Goal: Task Accomplishment & Management: Manage account settings

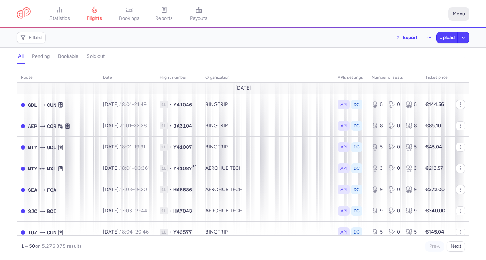
click at [457, 18] on button "Menu" at bounding box center [458, 13] width 21 height 13
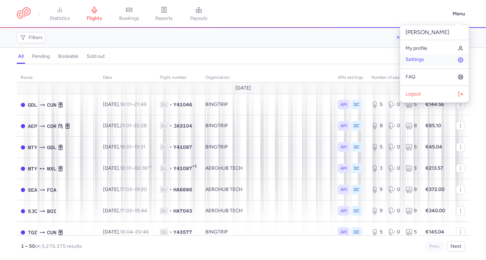
click at [439, 60] on link "Settings" at bounding box center [434, 59] width 69 height 11
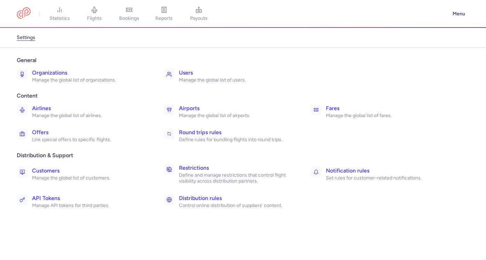
click at [90, 71] on h3 "Organizations" at bounding box center [90, 73] width 116 height 8
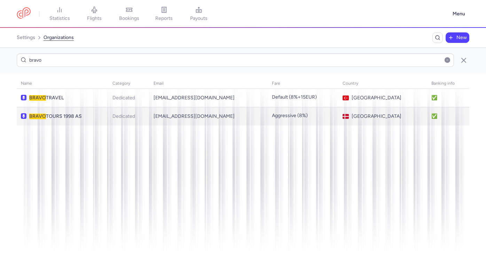
type input "bravo"
click at [89, 112] on td "BRAVO TOURS 1998 AS" at bounding box center [62, 116] width 91 height 18
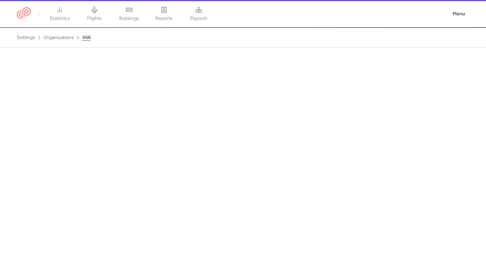
select select "DEDICATED"
select select "dk"
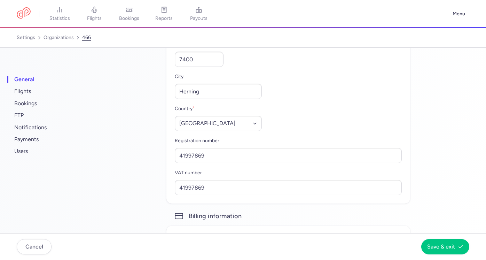
scroll to position [428, 0]
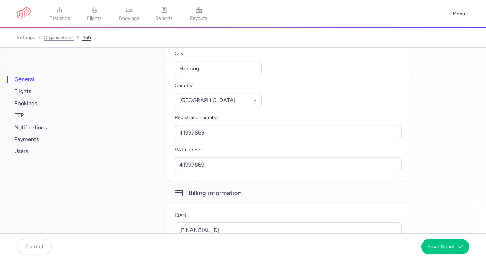
click at [62, 34] on link "organizations" at bounding box center [58, 37] width 30 height 11
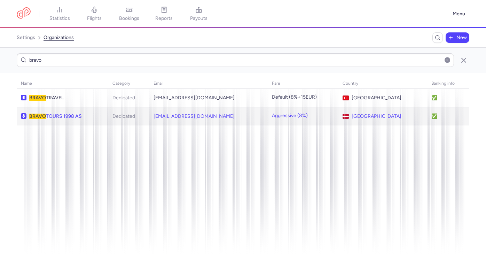
click at [93, 113] on span "BRAVO TOURS 1998 AS" at bounding box center [66, 116] width 75 height 6
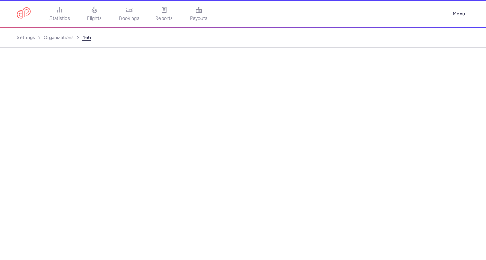
select select "DEDICATED"
select select "dk"
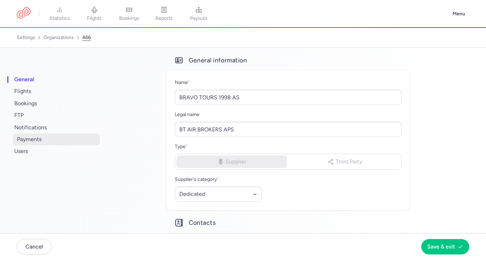
click at [83, 141] on span "payments" at bounding box center [56, 139] width 87 height 12
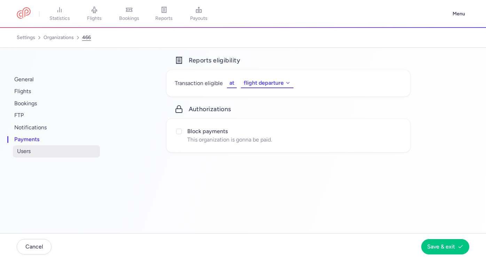
click at [79, 147] on span "users" at bounding box center [56, 151] width 87 height 12
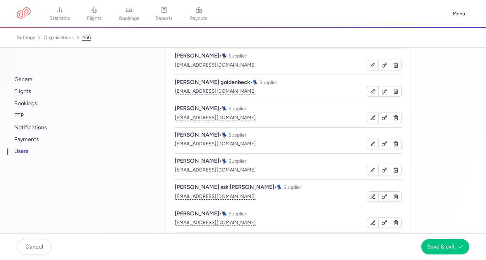
scroll to position [61, 0]
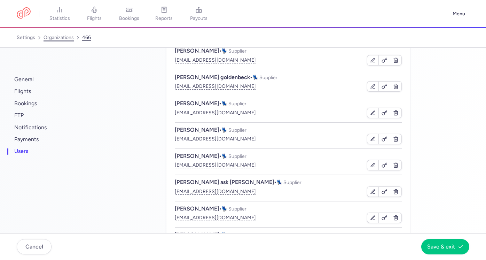
click at [58, 39] on link "organizations" at bounding box center [58, 37] width 30 height 11
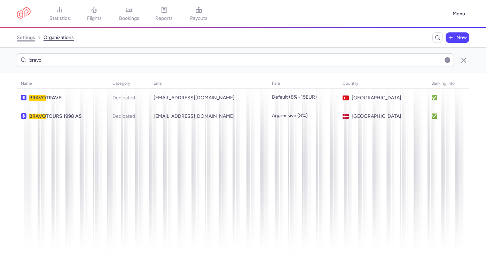
click at [23, 39] on link "settings" at bounding box center [26, 37] width 18 height 11
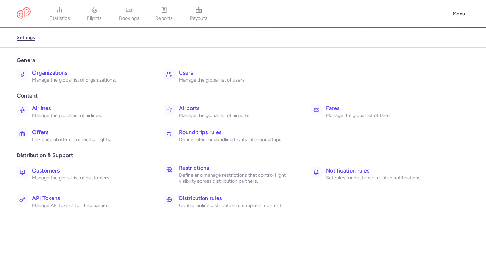
click at [94, 80] on p "Manage the global list of organizations." at bounding box center [90, 80] width 116 height 6
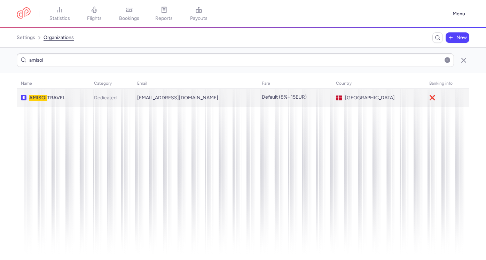
type input "amisol"
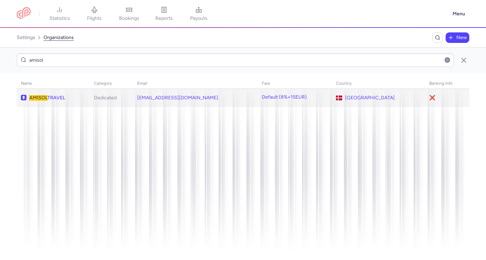
click at [86, 99] on span "AMISOL TRAVEL" at bounding box center [57, 98] width 56 height 6
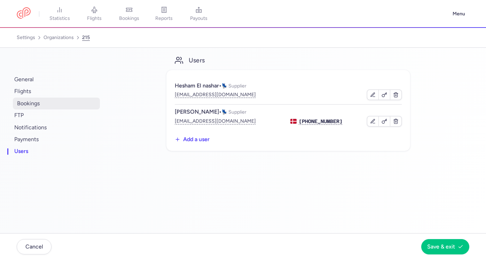
click at [49, 97] on span "bookings" at bounding box center [56, 103] width 87 height 12
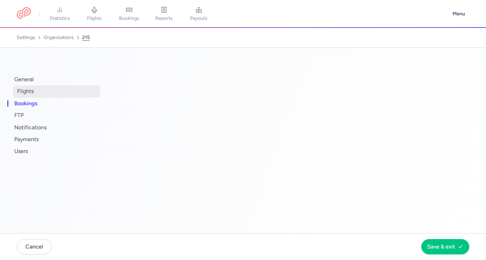
select select "2"
select select "11"
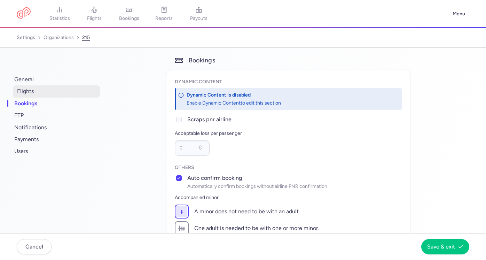
click at [47, 90] on span "flights" at bounding box center [56, 91] width 87 height 12
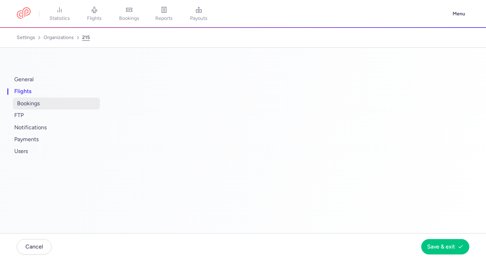
select select "days"
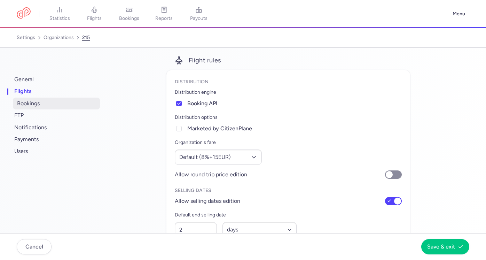
click at [47, 104] on span "bookings" at bounding box center [56, 103] width 87 height 12
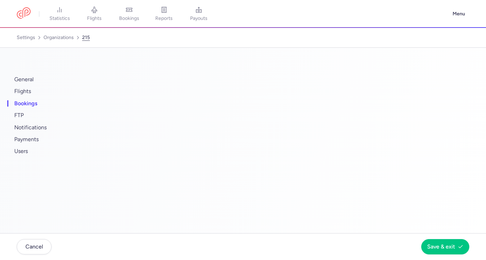
select select "2"
select select "11"
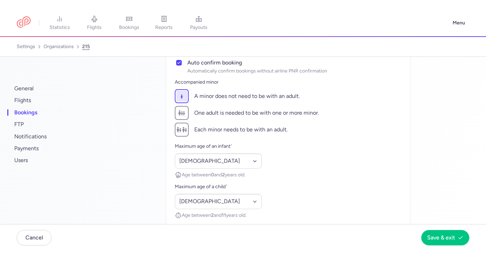
scroll to position [123, 0]
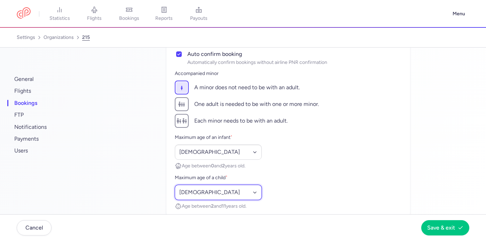
click at [213, 194] on select "Select an option [DEMOGRAPHIC_DATA] [DEMOGRAPHIC_DATA] [DEMOGRAPHIC_DATA] [DEMO…" at bounding box center [218, 192] width 87 height 15
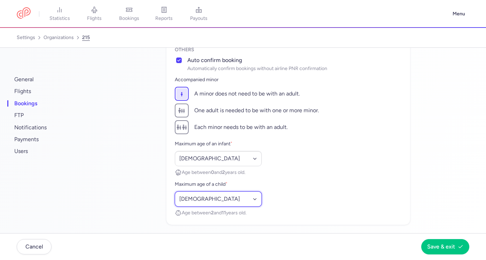
scroll to position [118, 0]
